Goal: Transaction & Acquisition: Book appointment/travel/reservation

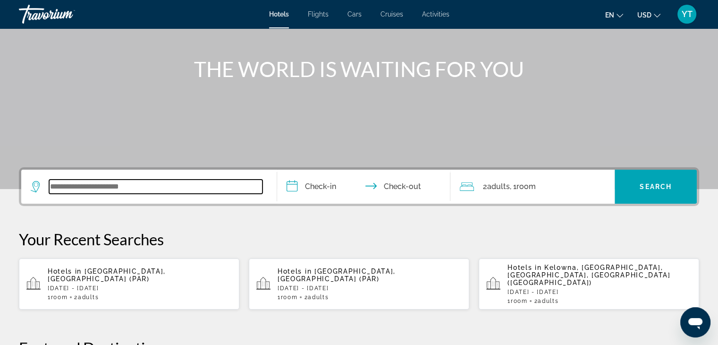
click at [105, 187] on input "Search widget" at bounding box center [155, 186] width 213 height 14
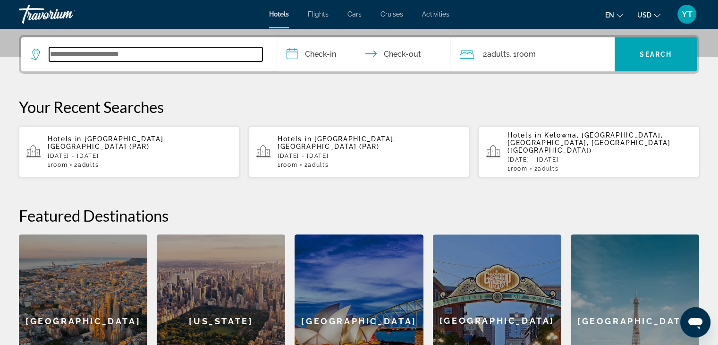
scroll to position [230, 0]
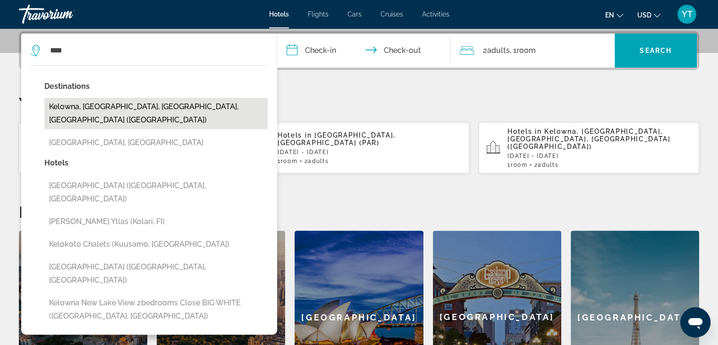
click at [123, 104] on button "Kelowna, Okanagan Valley, BC, Canada (YLW)" at bounding box center [155, 113] width 223 height 31
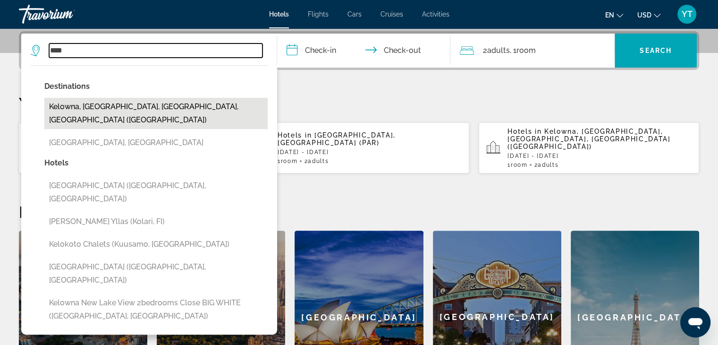
type input "**********"
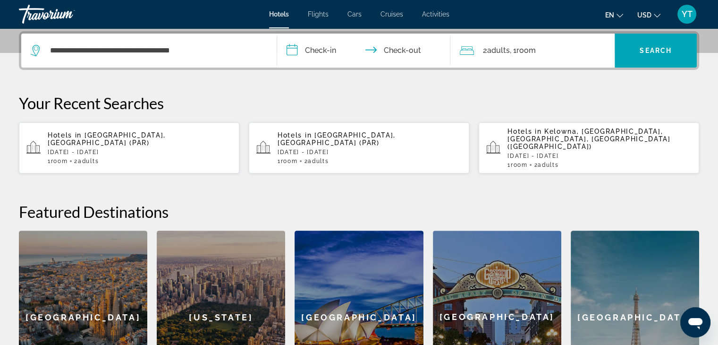
click at [335, 50] on input "**********" at bounding box center [366, 52] width 178 height 37
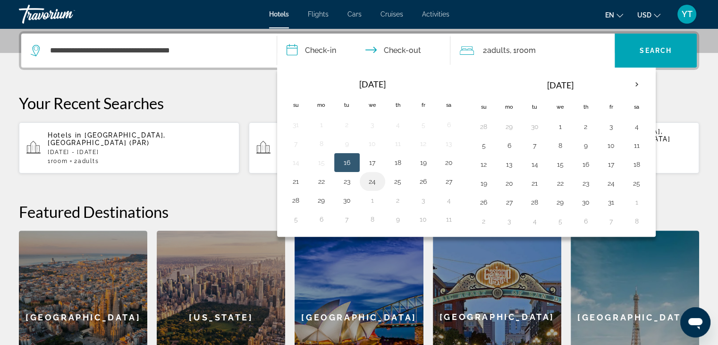
click at [370, 180] on button "24" at bounding box center [372, 181] width 15 height 13
click at [424, 181] on button "26" at bounding box center [423, 181] width 15 height 13
type input "**********"
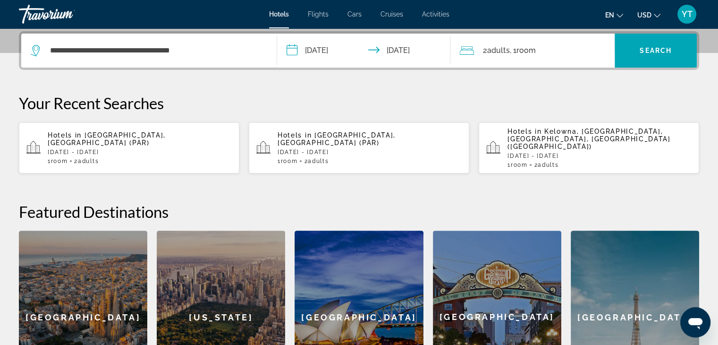
click at [527, 49] on span "Room" at bounding box center [525, 50] width 19 height 9
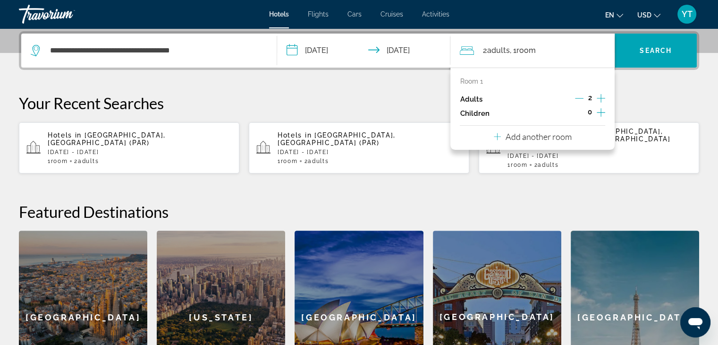
click at [598, 114] on icon "Increment children" at bounding box center [601, 112] width 8 height 11
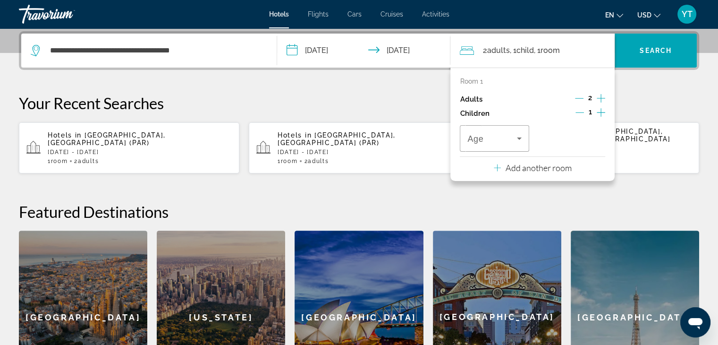
click at [598, 114] on icon "Increment children" at bounding box center [601, 112] width 8 height 11
click at [510, 143] on span "Travelers: 2 adults, 2 children" at bounding box center [491, 138] width 49 height 11
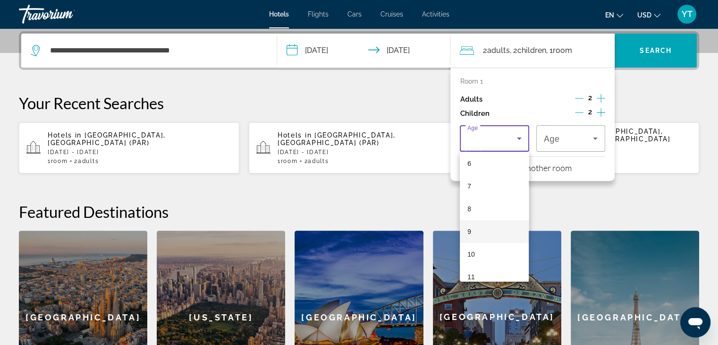
scroll to position [142, 0]
click at [490, 248] on mat-option "10" at bounding box center [494, 251] width 69 height 23
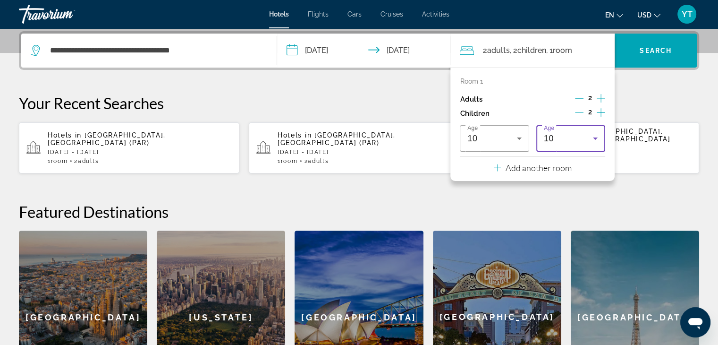
click at [585, 133] on div "10" at bounding box center [568, 138] width 49 height 11
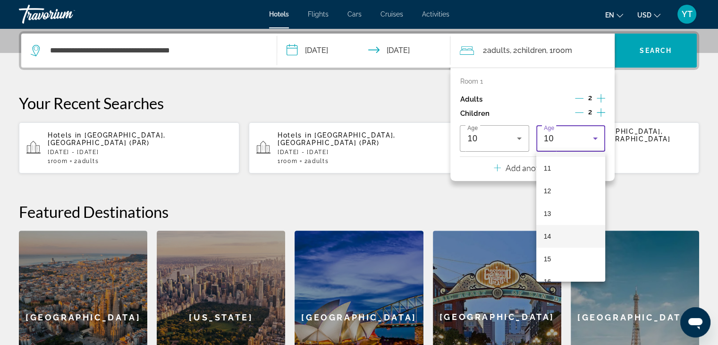
scroll to position [264, 0]
click at [560, 239] on mat-option "15" at bounding box center [570, 242] width 69 height 23
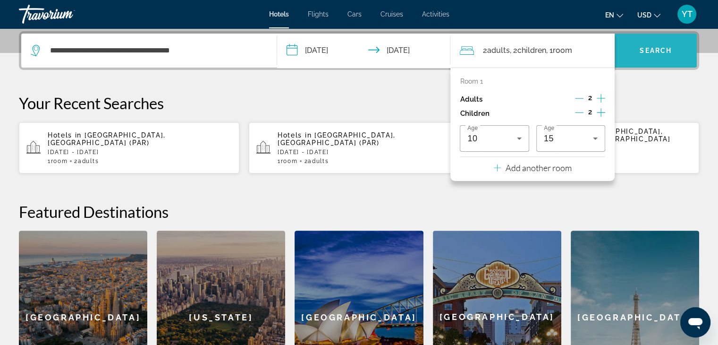
click at [655, 54] on span "Search widget" at bounding box center [656, 50] width 82 height 23
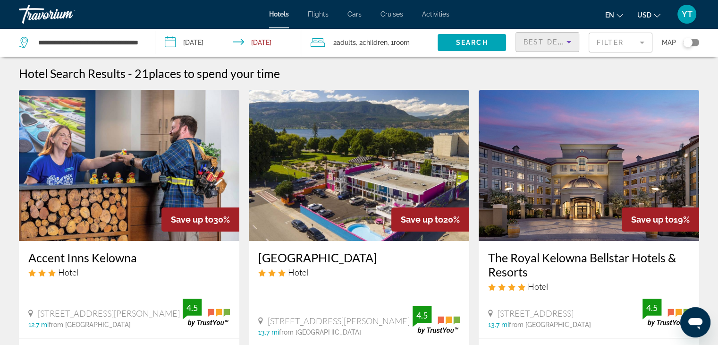
click at [559, 40] on span "Best Deals" at bounding box center [548, 42] width 49 height 8
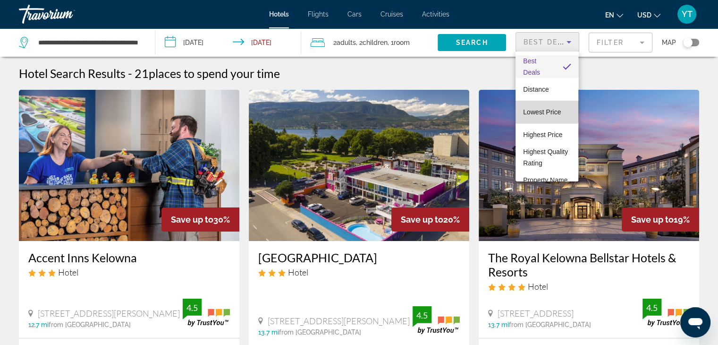
click at [547, 109] on span "Lowest Price" at bounding box center [542, 112] width 38 height 8
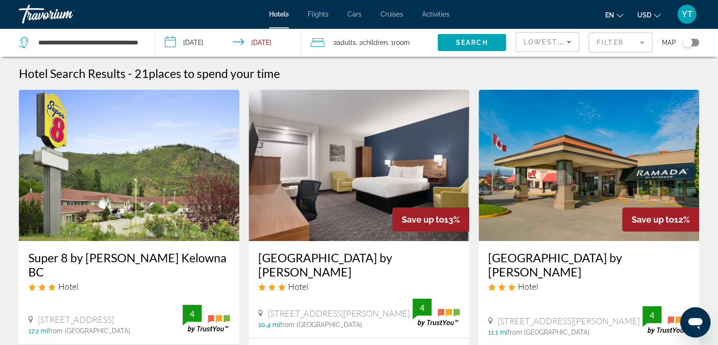
click at [92, 258] on h3 "Super 8 by Wyndham West Kelowna BC" at bounding box center [129, 264] width 202 height 28
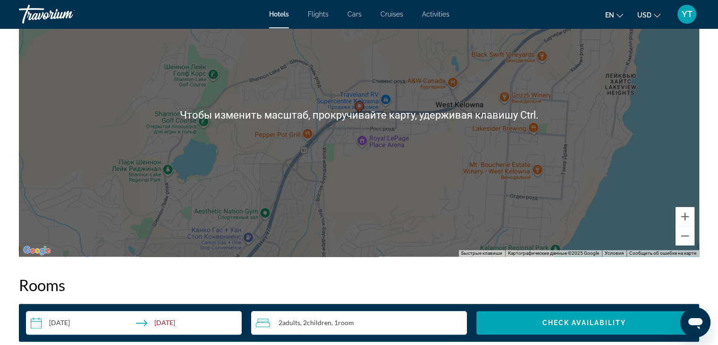
scroll to position [944, 0]
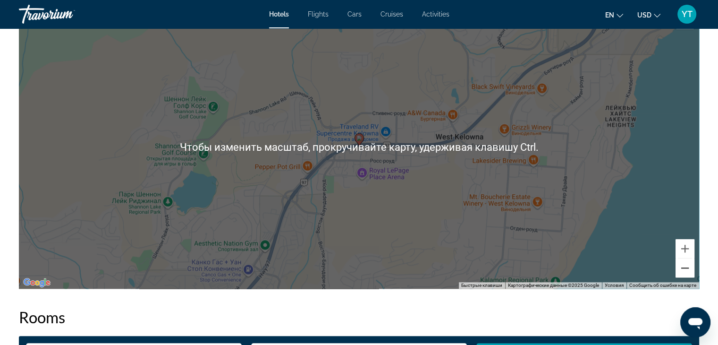
click at [682, 270] on button "Уменьшить" at bounding box center [685, 267] width 19 height 19
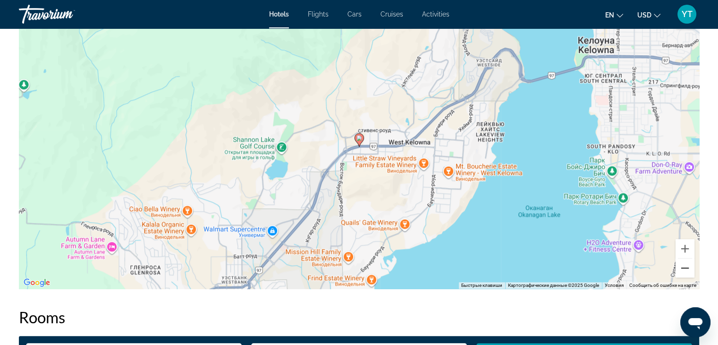
click at [682, 270] on button "Уменьшить" at bounding box center [685, 267] width 19 height 19
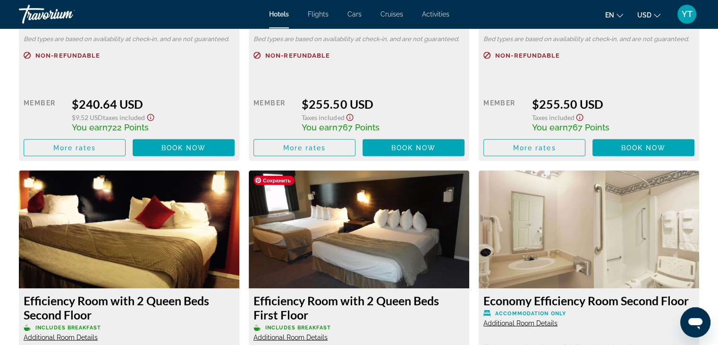
scroll to position [1747, 0]
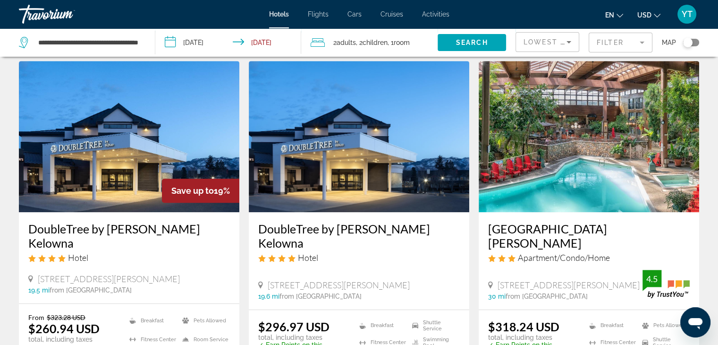
scroll to position [330, 0]
